Goal: Task Accomplishment & Management: Manage account settings

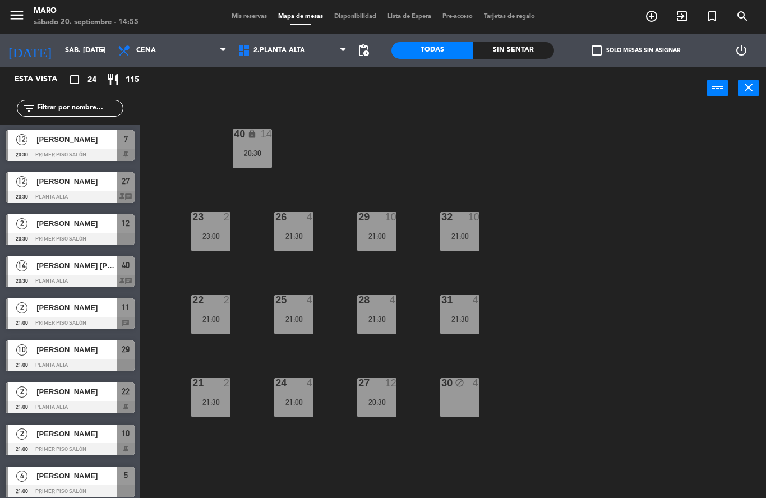
click at [254, 13] on span "Mis reservas" at bounding box center [249, 16] width 47 height 6
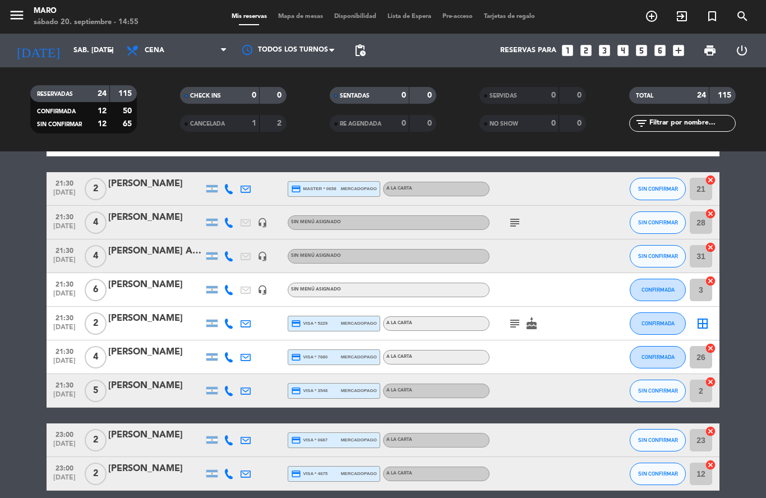
scroll to position [566, 0]
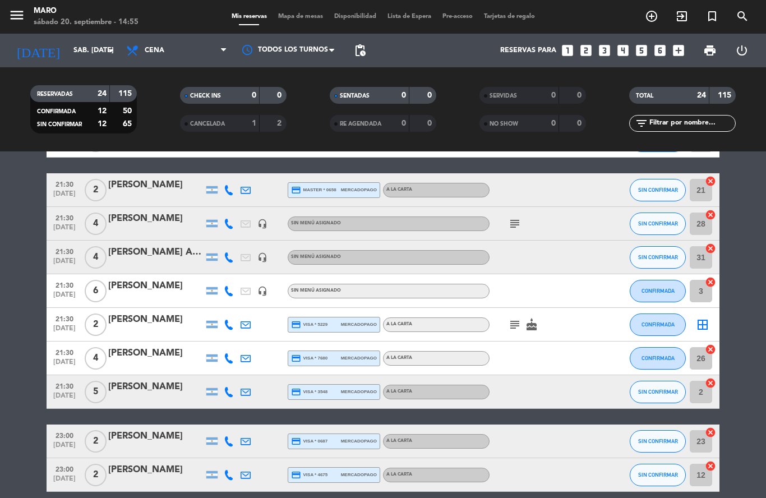
click at [712, 388] on icon "cancel" at bounding box center [710, 383] width 11 height 11
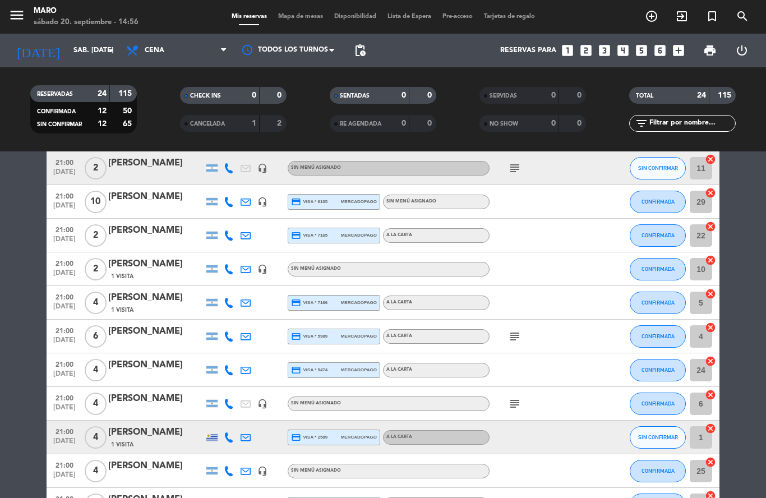
scroll to position [199, 0]
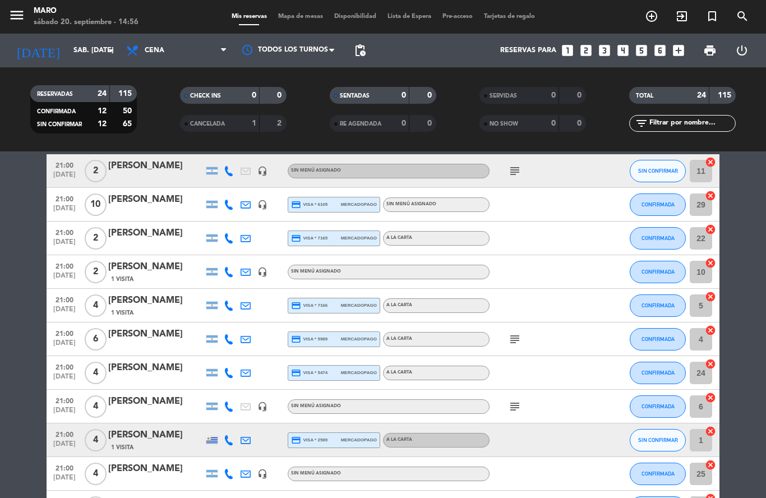
click at [716, 367] on icon "cancel" at bounding box center [710, 363] width 11 height 11
click at [698, 372] on icon "border_all" at bounding box center [702, 372] width 13 height 13
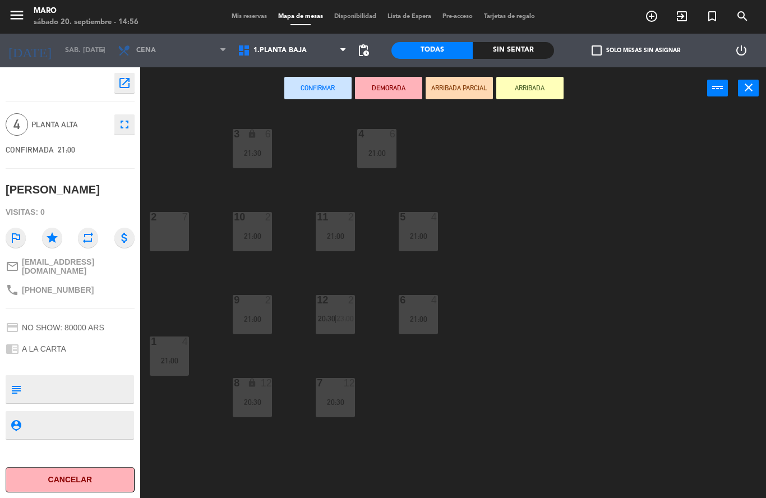
click at [170, 237] on div "2 7" at bounding box center [169, 231] width 39 height 39
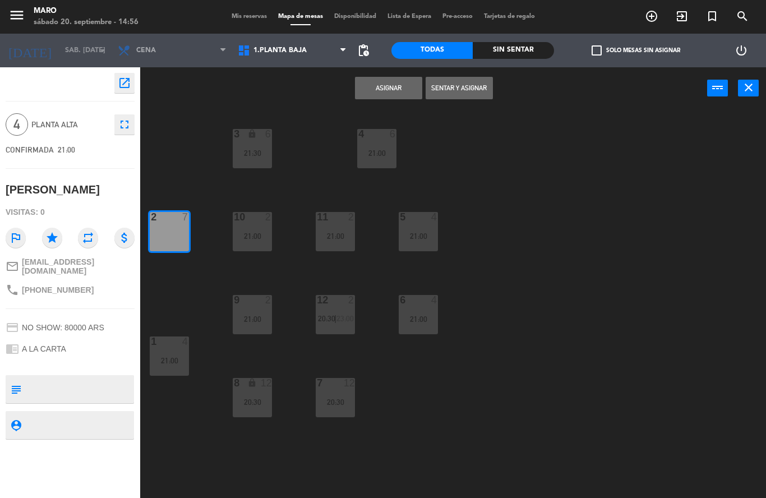
click at [385, 89] on button "Asignar" at bounding box center [388, 88] width 67 height 22
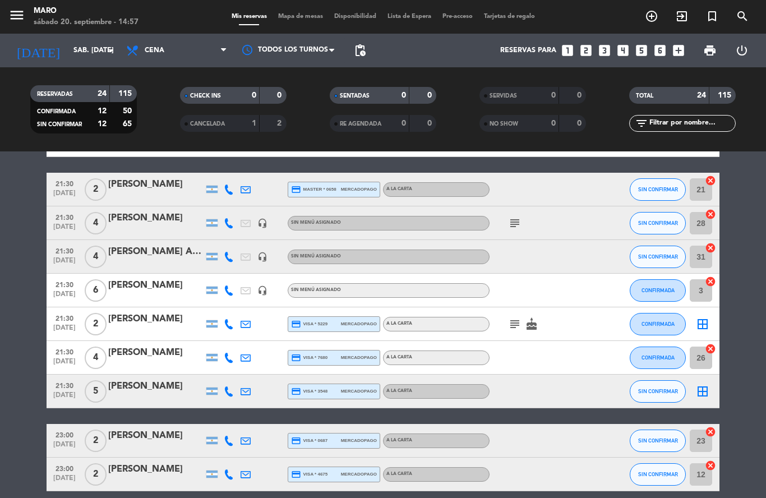
scroll to position [566, 0]
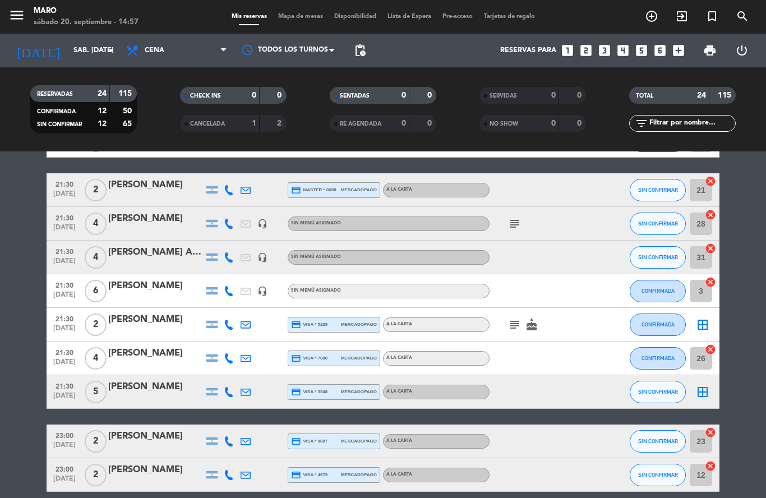
click at [143, 393] on div "[PERSON_NAME]" at bounding box center [155, 387] width 95 height 15
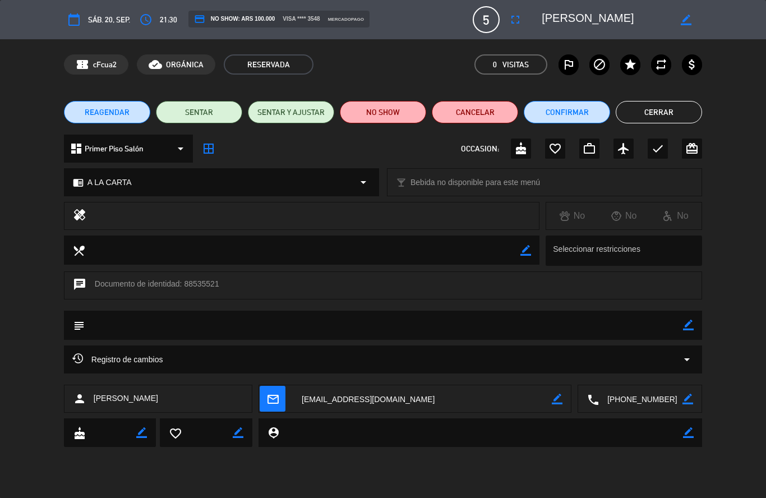
click at [479, 113] on button "Cancelar" at bounding box center [475, 112] width 86 height 22
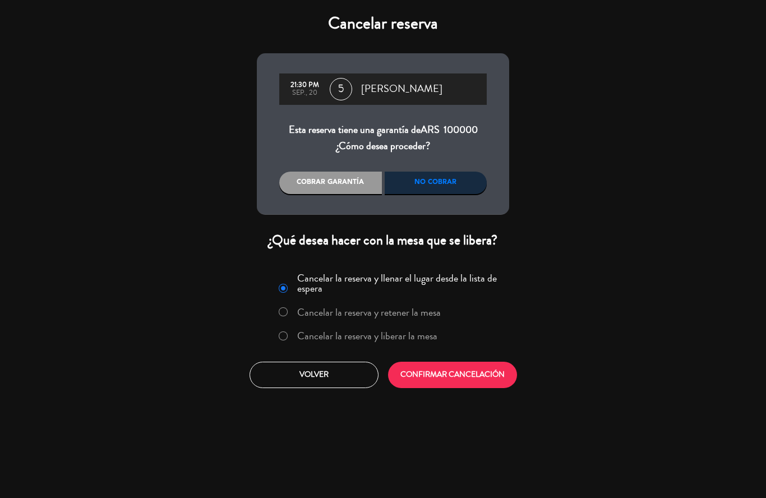
click at [286, 335] on input "Cancelar la reserva y liberar la mesa" at bounding box center [282, 335] width 7 height 7
radio input "true"
click at [450, 382] on button "CONFIRMAR CANCELACIÓN" at bounding box center [452, 375] width 129 height 26
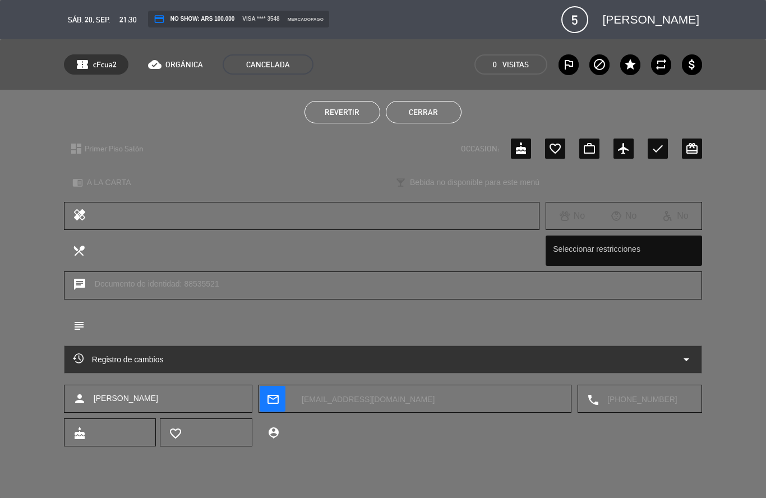
click at [430, 113] on button "Cerrar" at bounding box center [424, 112] width 76 height 22
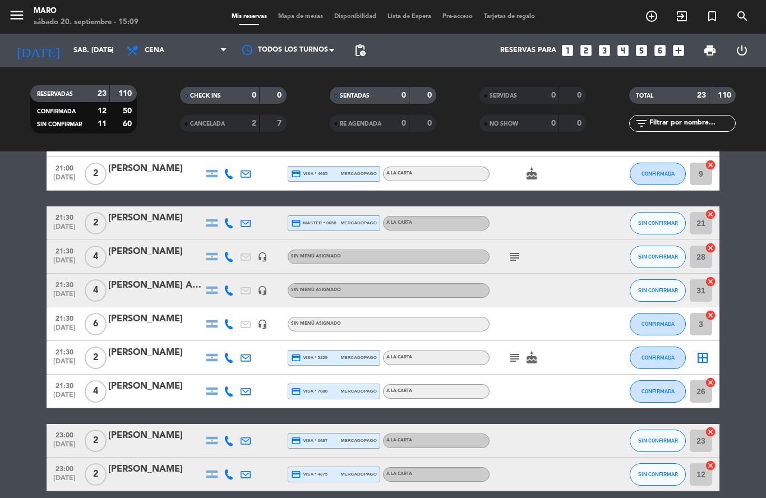
scroll to position [532, 0]
